Goal: Check status

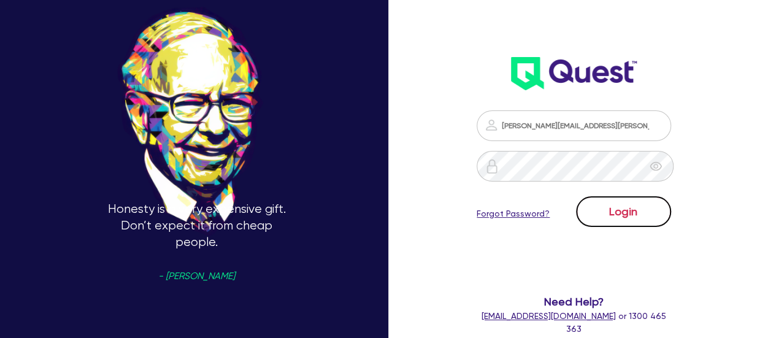
click at [618, 217] on button "Login" at bounding box center [623, 211] width 95 height 31
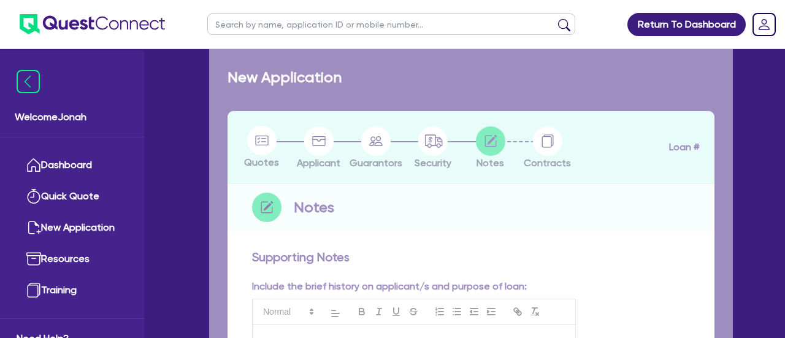
checkbox input "true"
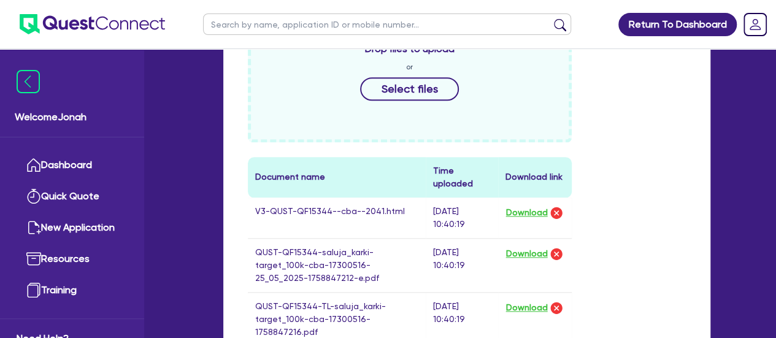
scroll to position [557, 0]
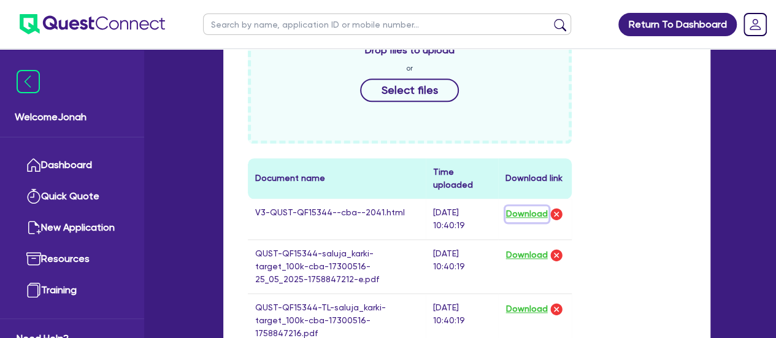
click at [514, 208] on button "Download" at bounding box center [527, 214] width 43 height 16
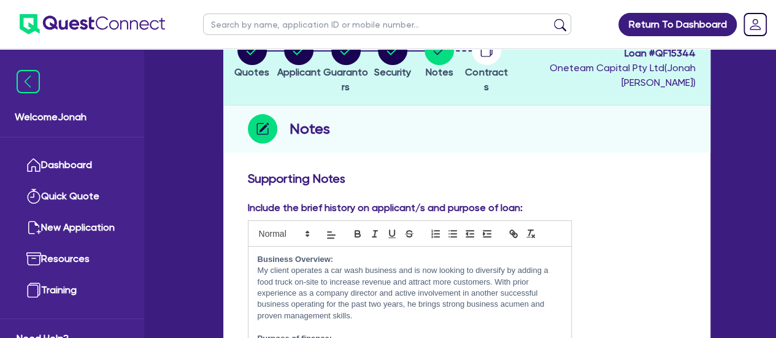
scroll to position [102, 0]
